Goal: Use online tool/utility

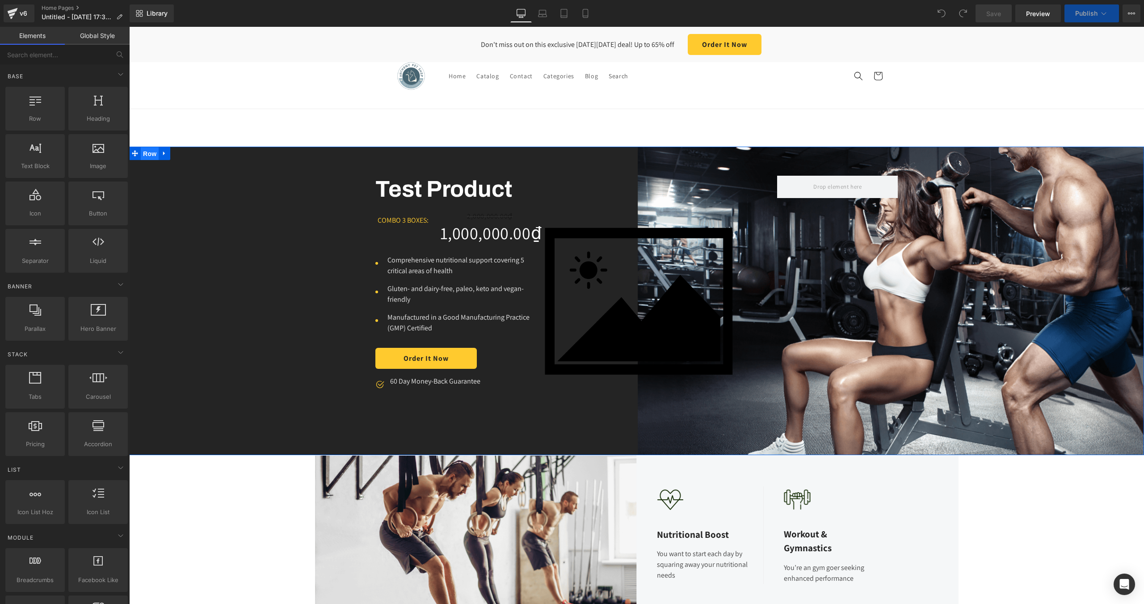
click at [145, 156] on span "Row" at bounding box center [150, 153] width 18 height 13
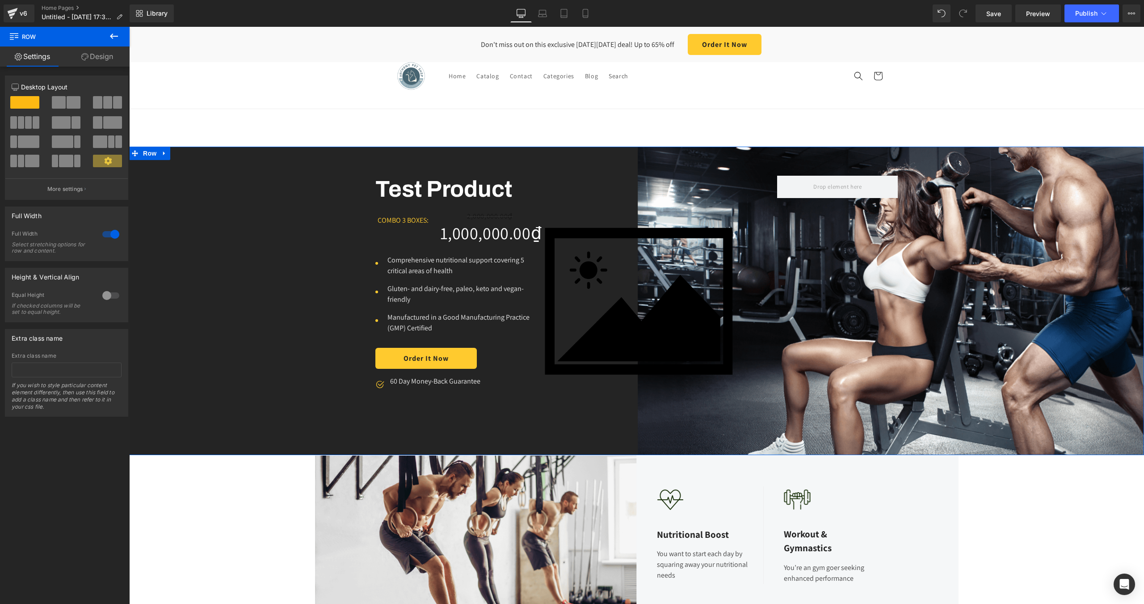
click at [19, 295] on div "Equal Height" at bounding box center [53, 295] width 82 height 9
click at [104, 294] on div at bounding box center [110, 295] width 21 height 14
click at [32, 277] on div "Height & Vertical Align" at bounding box center [45, 274] width 67 height 13
click at [51, 278] on div "Height & Vertical Align" at bounding box center [45, 274] width 67 height 13
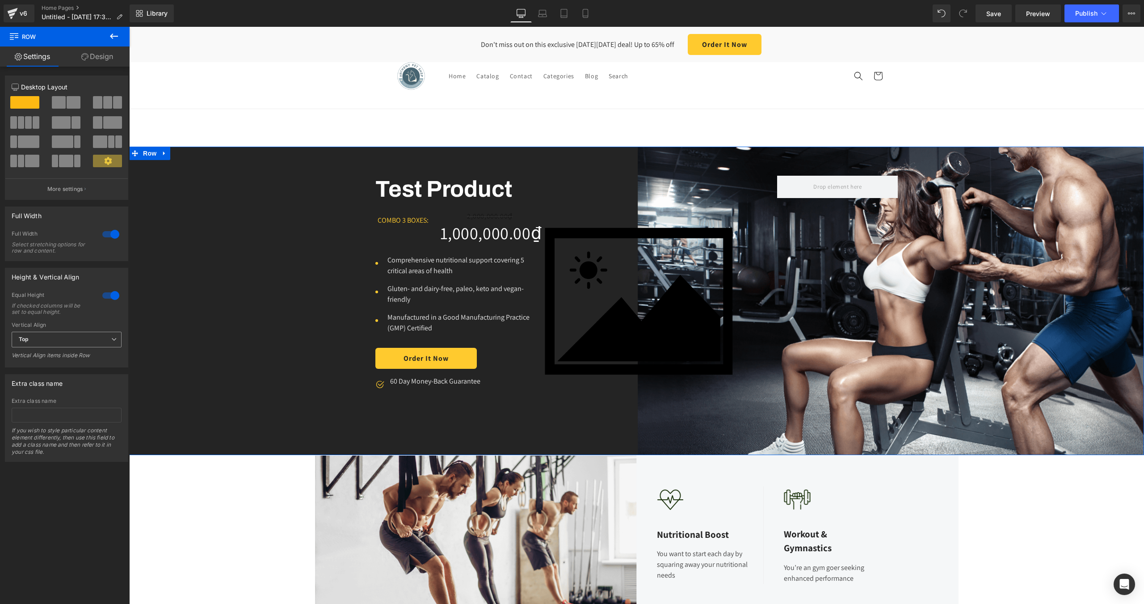
click at [60, 340] on span "Top" at bounding box center [67, 340] width 110 height 16
click at [45, 366] on li "Middle" at bounding box center [65, 368] width 106 height 13
